Goal: Task Accomplishment & Management: Complete application form

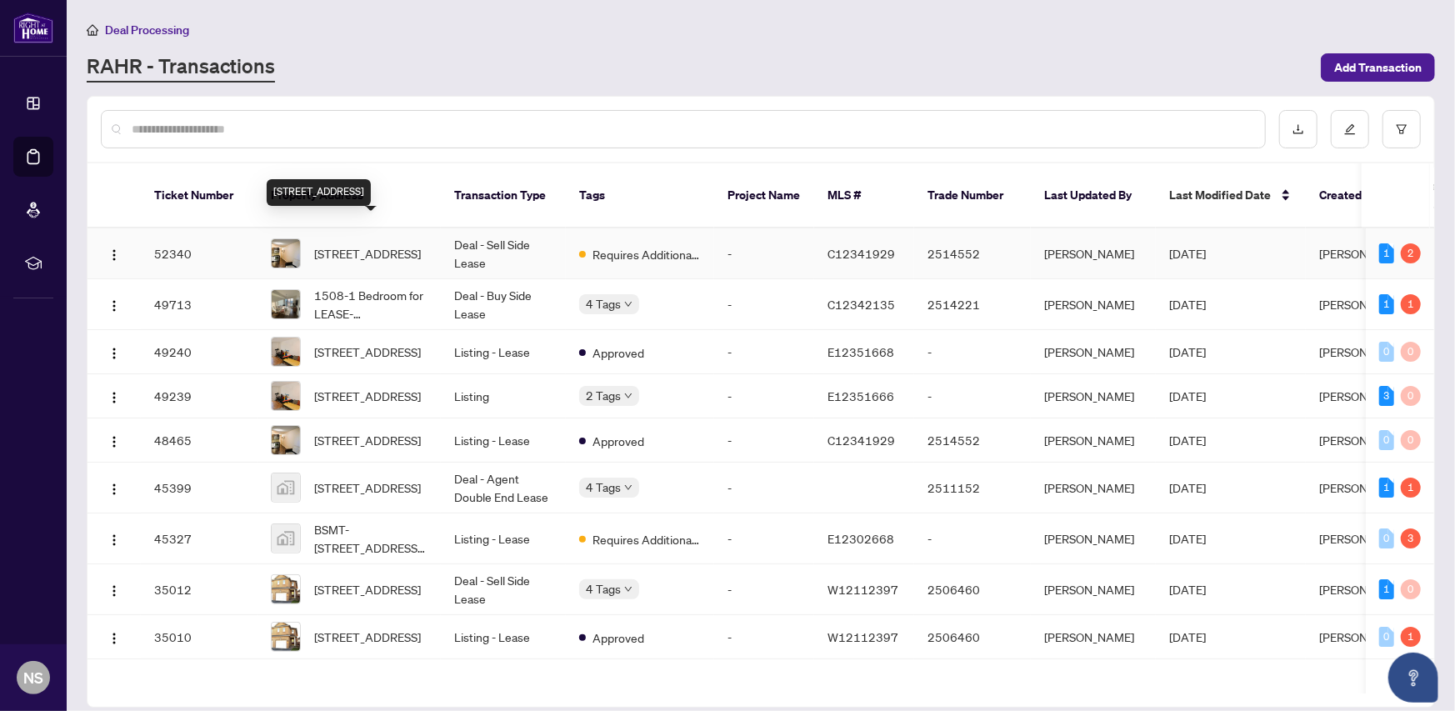
click at [369, 244] on span "[STREET_ADDRESS]" at bounding box center [367, 253] width 107 height 18
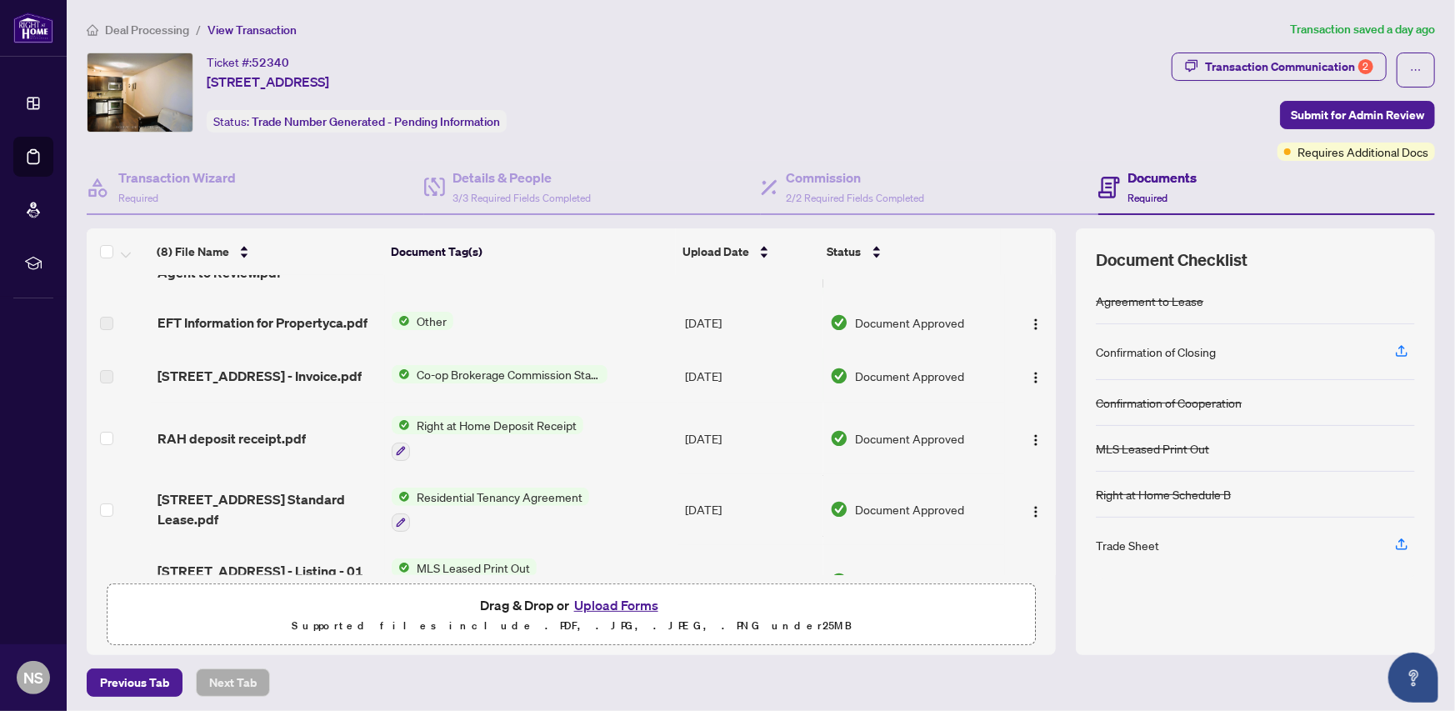
scroll to position [79, 0]
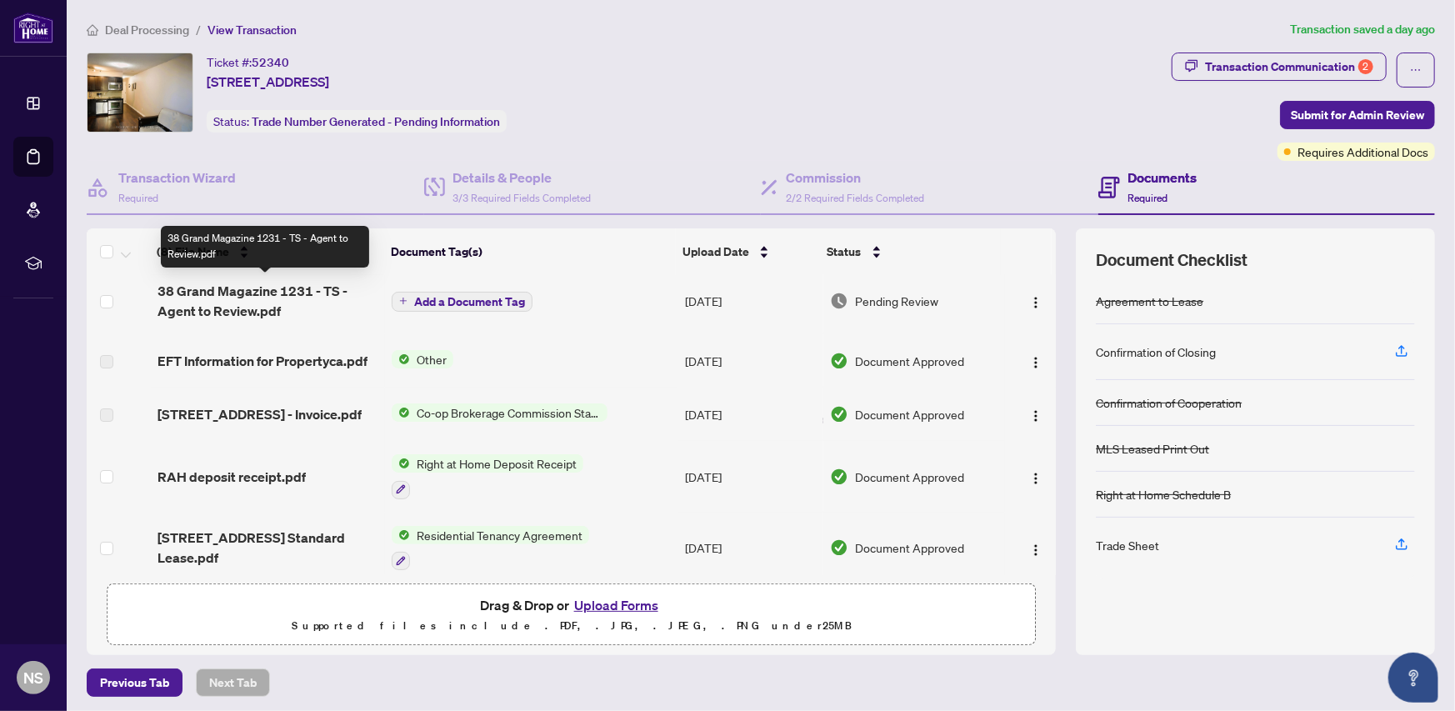
click at [219, 293] on span "38 Grand Magazine 1231 - TS - Agent to Review.pdf" at bounding box center [269, 301] width 222 height 40
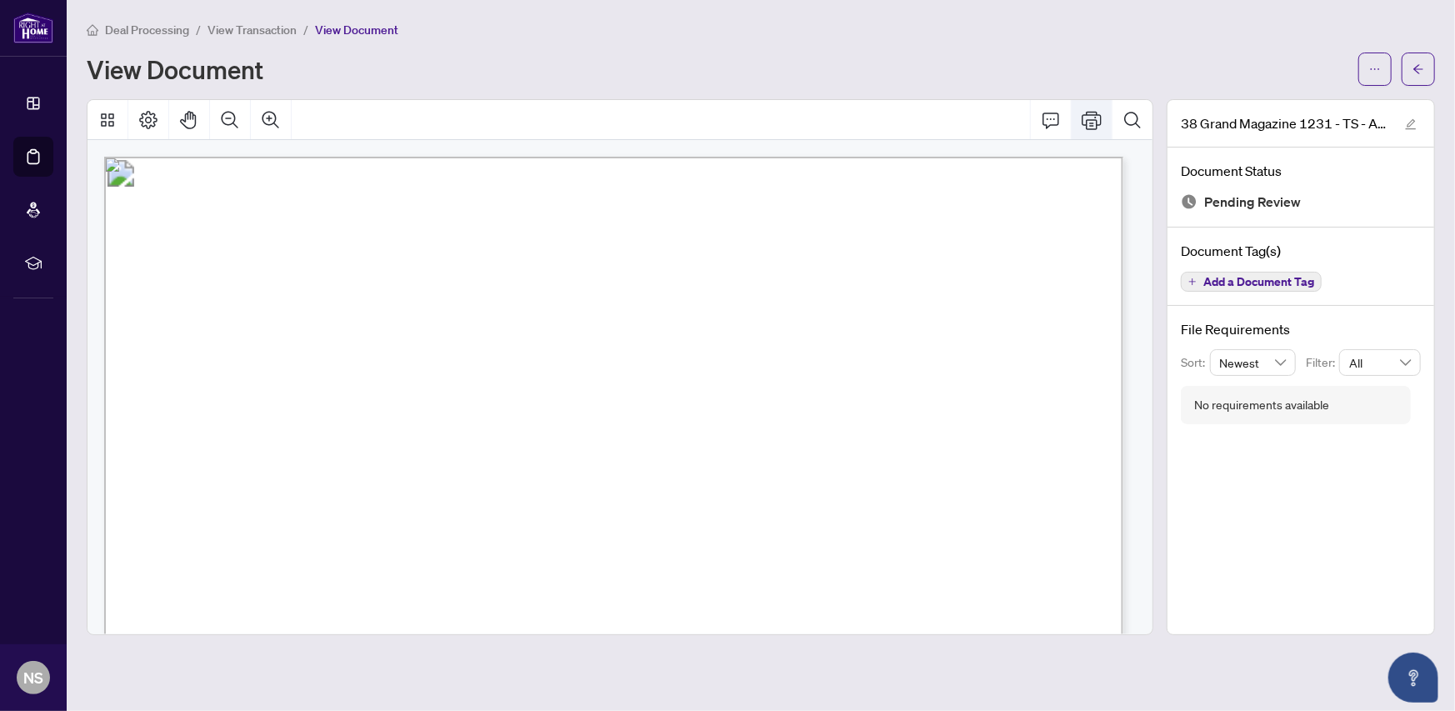
click at [1092, 118] on icon "Print" at bounding box center [1092, 120] width 20 height 18
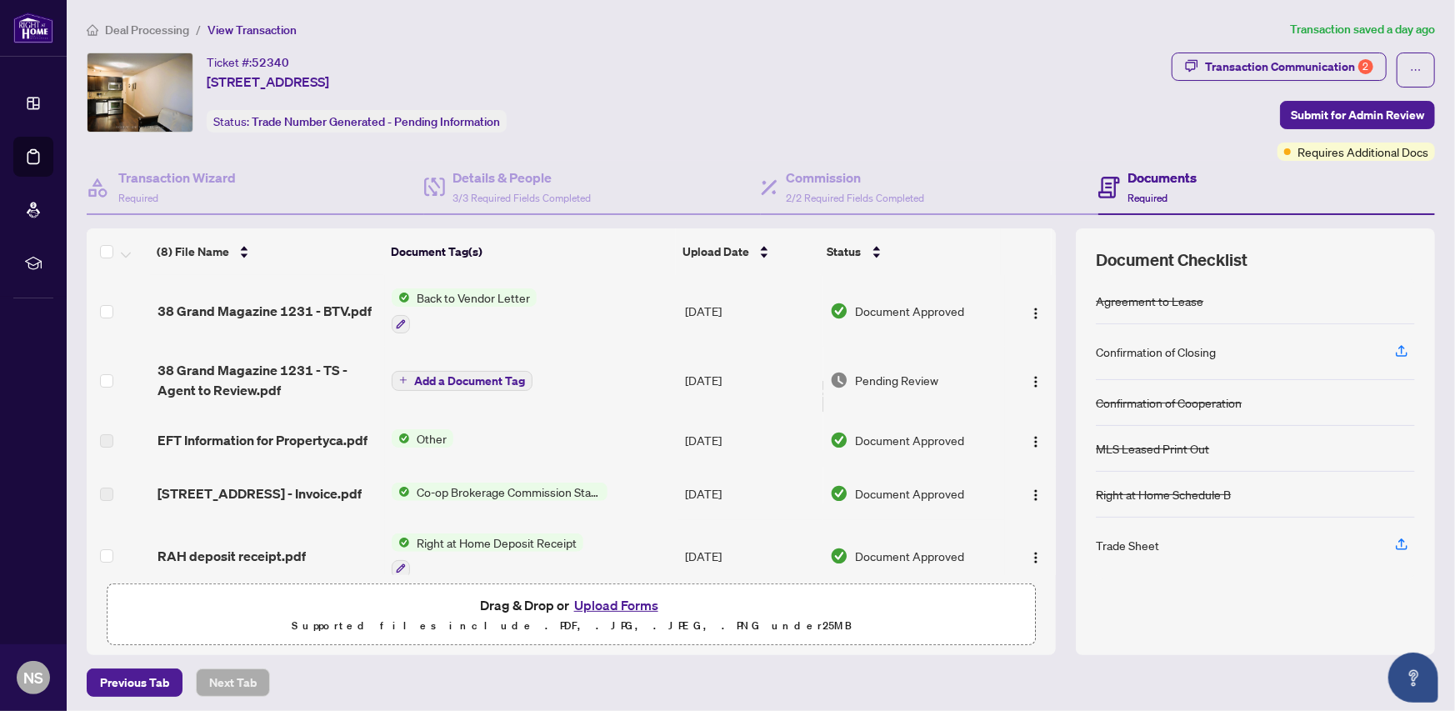
click at [625, 603] on button "Upload Forms" at bounding box center [616, 605] width 94 height 22
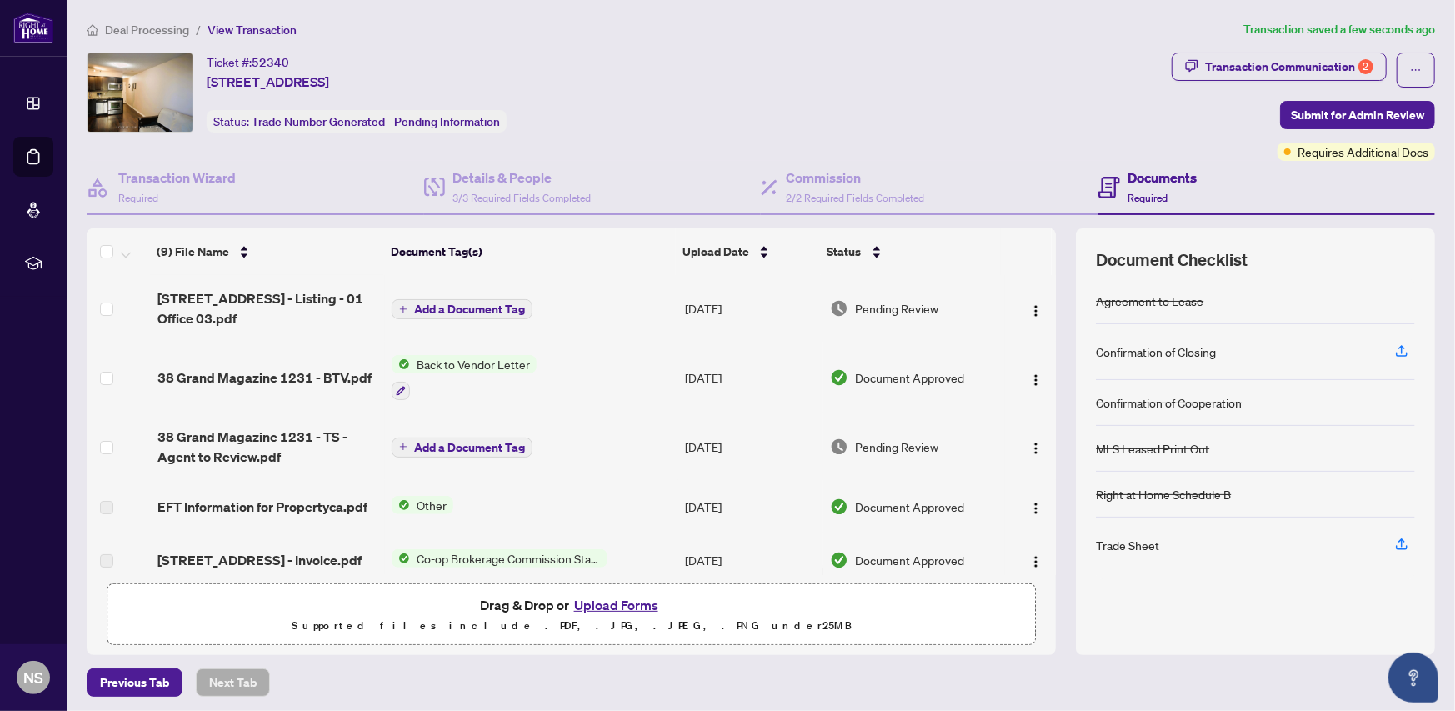
click at [1052, 243] on th at bounding box center [1054, 251] width 4 height 47
click at [1052, 247] on th at bounding box center [1054, 251] width 4 height 47
click at [233, 377] on span "38 Grand Magazine 1231 - BTV.pdf" at bounding box center [265, 378] width 214 height 20
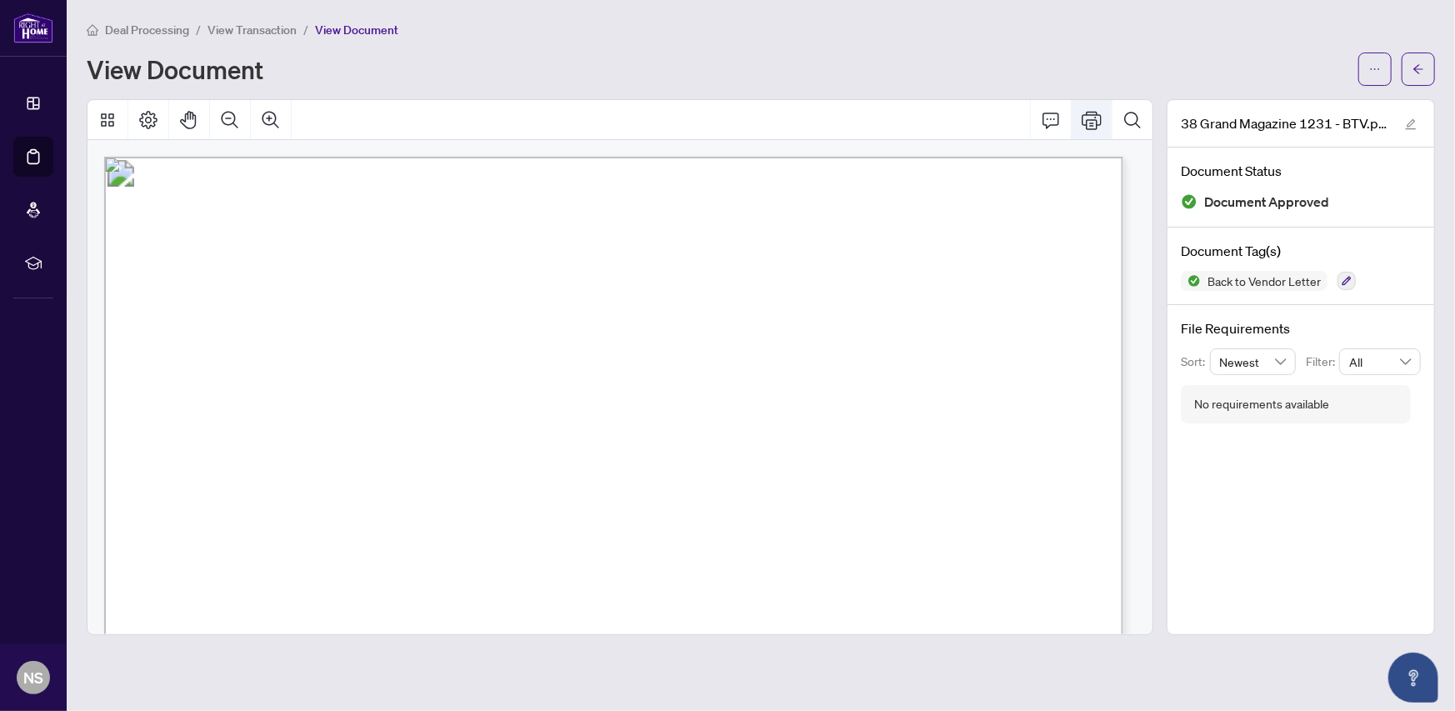
click at [1089, 118] on icon "Print" at bounding box center [1092, 120] width 20 height 18
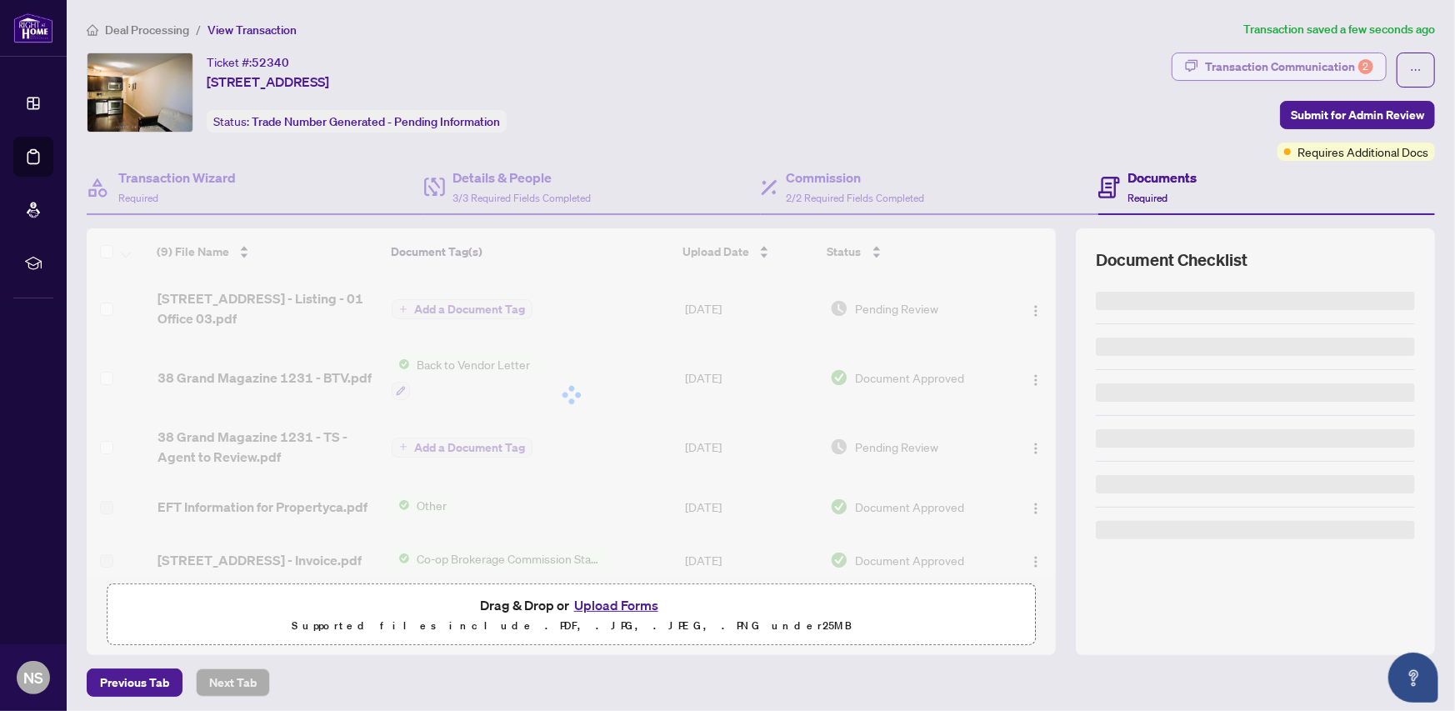
click at [1274, 65] on div "Transaction Communication 2" at bounding box center [1289, 66] width 168 height 27
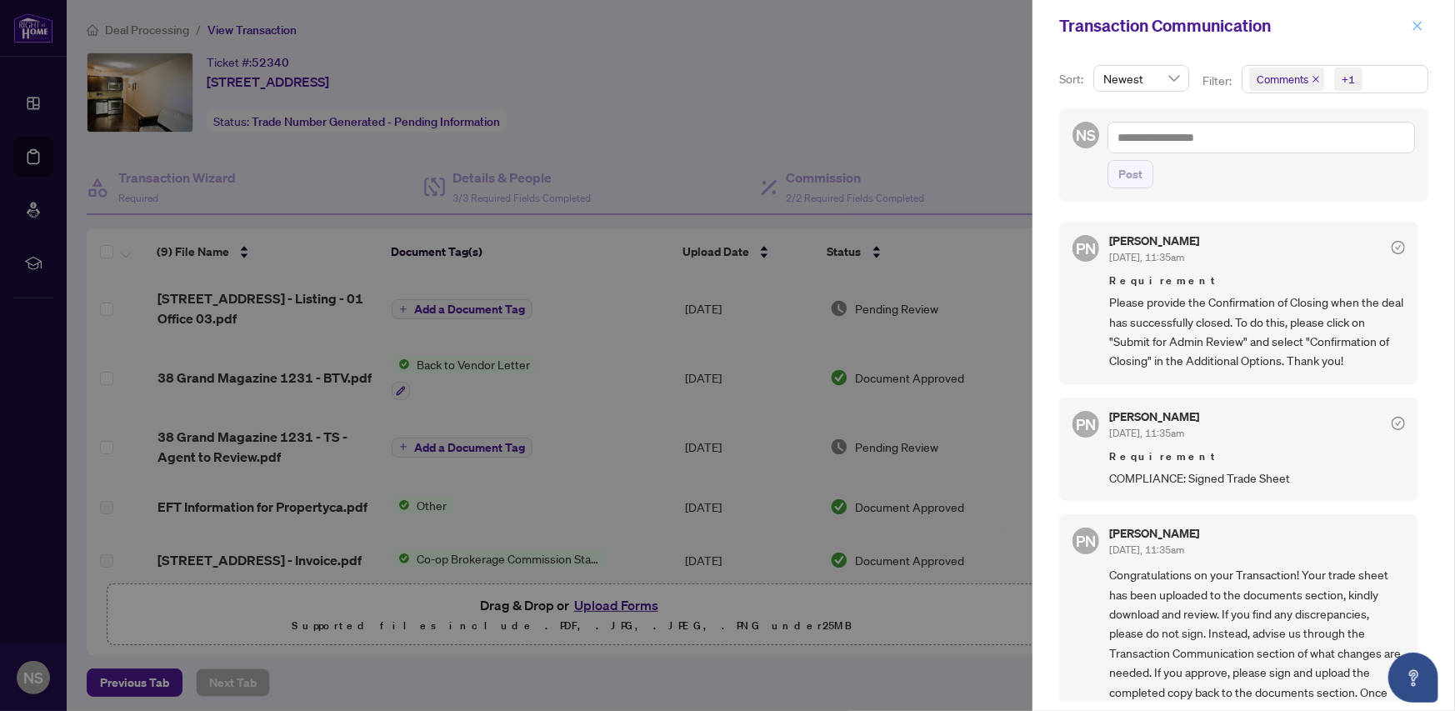
click at [1416, 23] on icon "close" at bounding box center [1418, 25] width 9 height 9
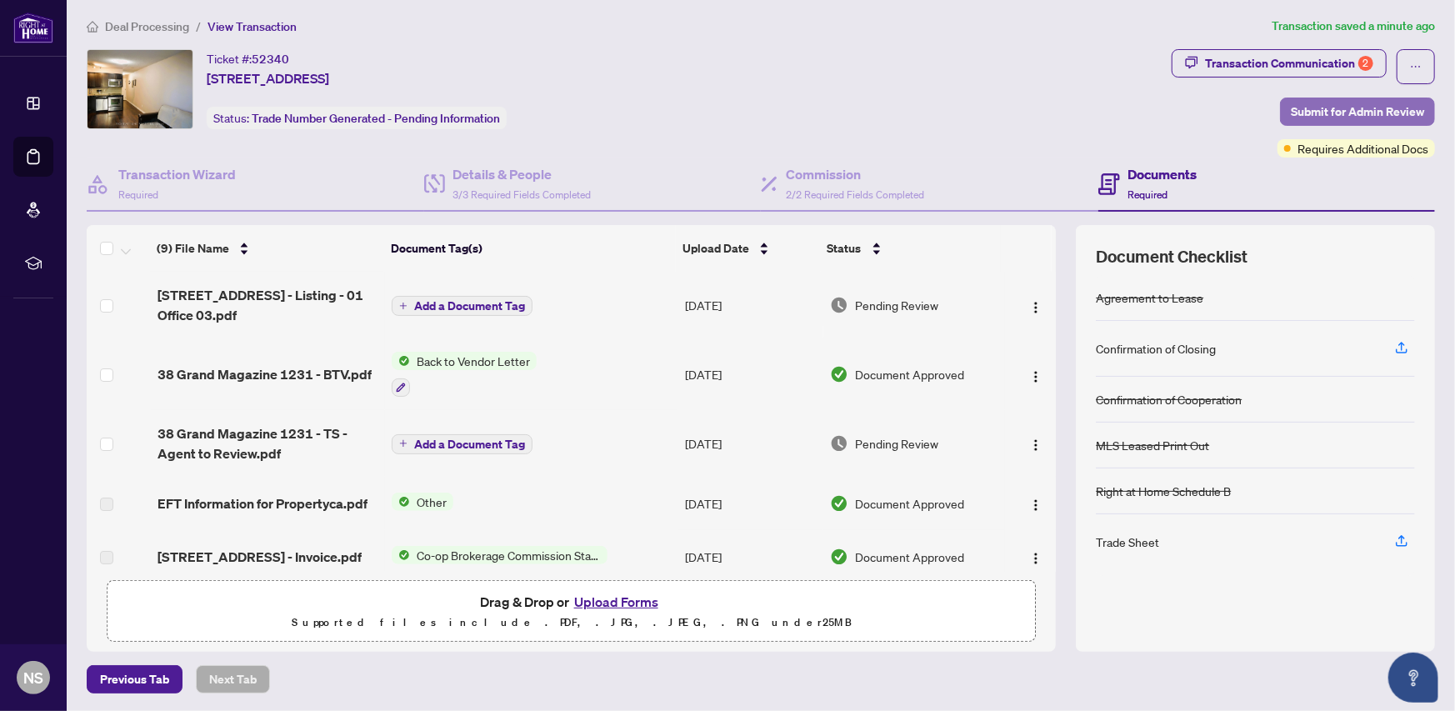
click at [1291, 110] on span "Submit for Admin Review" at bounding box center [1357, 111] width 133 height 27
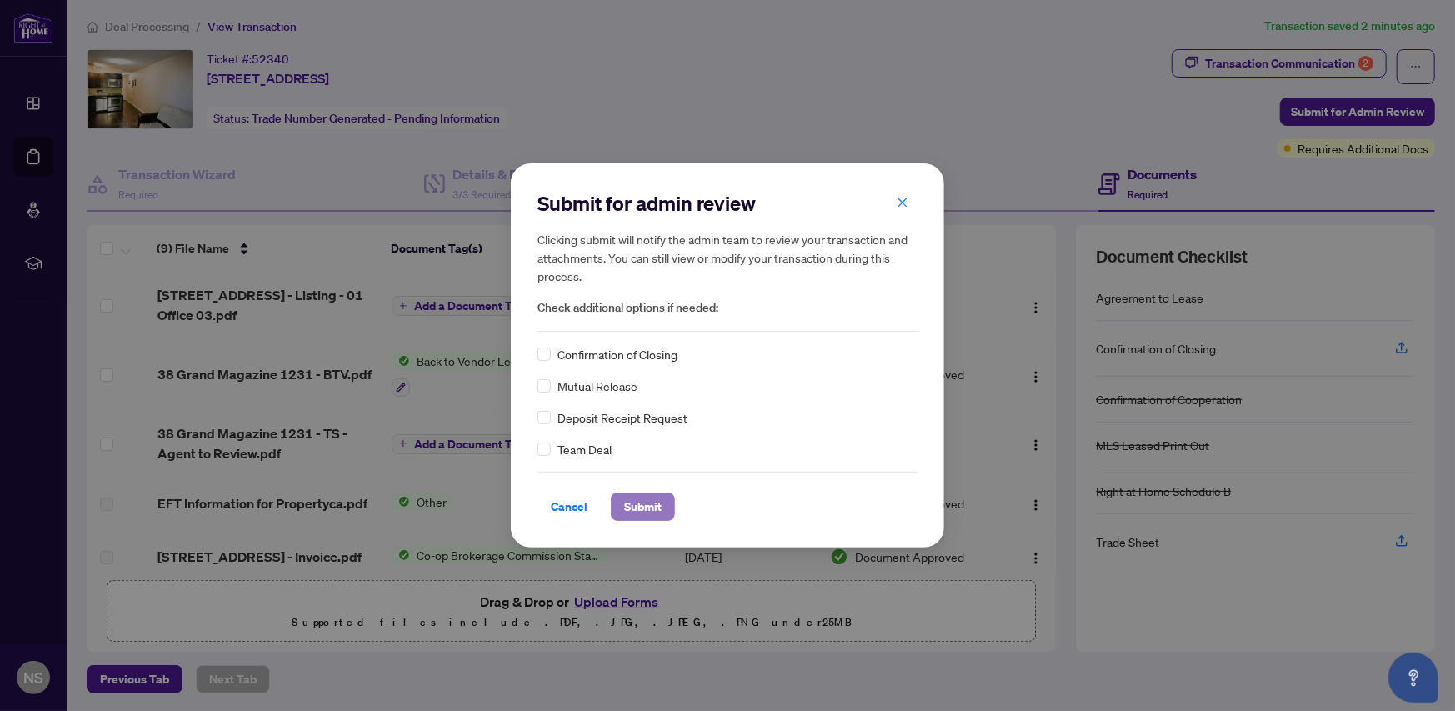
click at [659, 510] on span "Submit" at bounding box center [643, 506] width 38 height 27
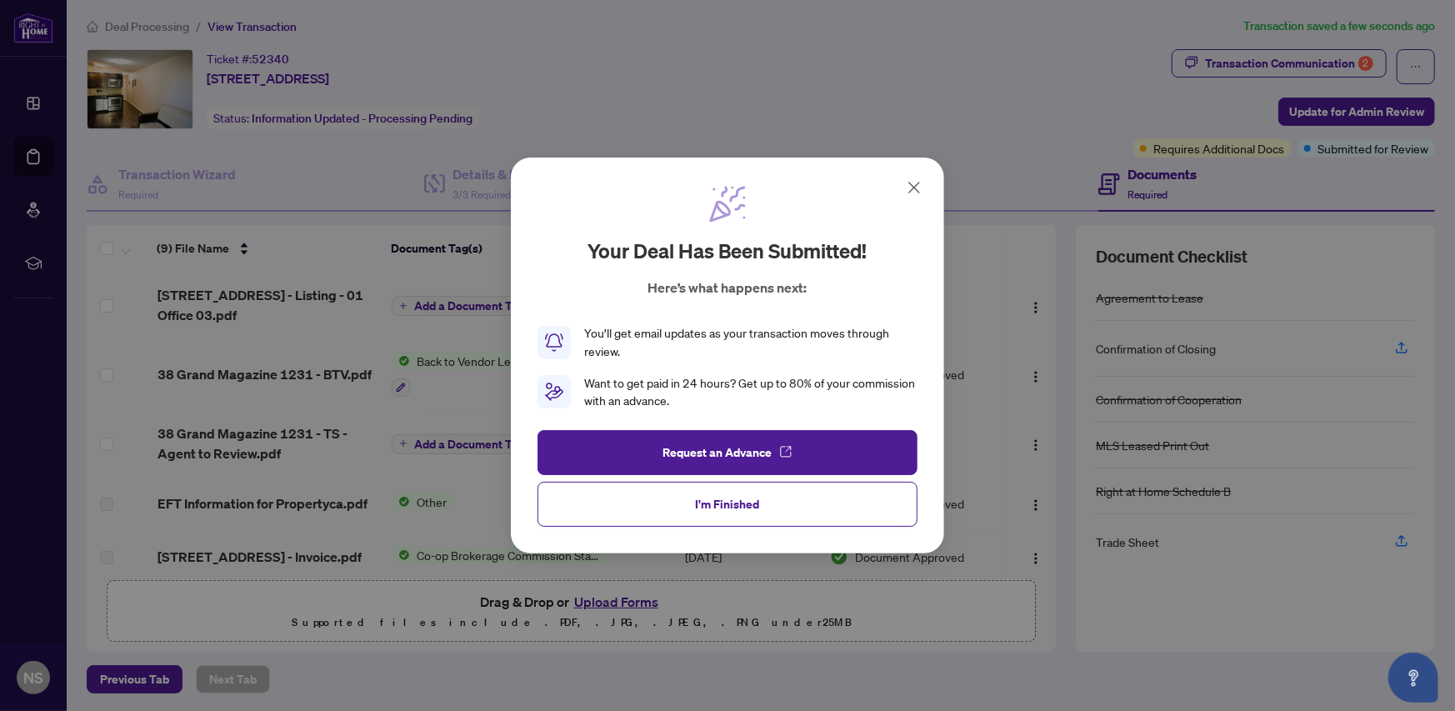
click at [689, 502] on button "I'm Finished" at bounding box center [728, 504] width 380 height 45
